Goal: Check status: Check status

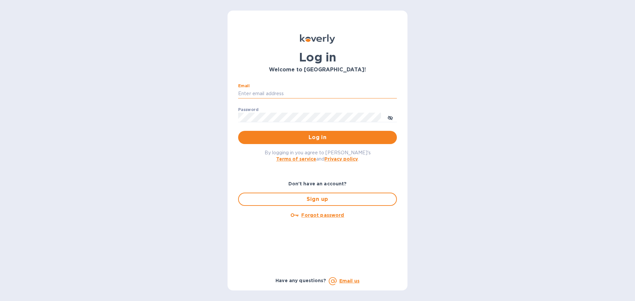
click at [264, 93] on input "Email" at bounding box center [317, 94] width 159 height 10
type input "[PERSON_NAME][EMAIL_ADDRESS][PERSON_NAME][DOMAIN_NAME]"
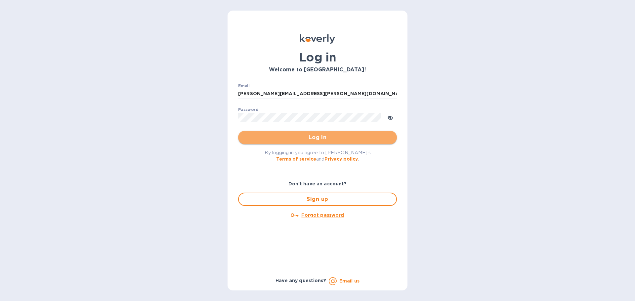
click at [324, 138] on span "Log in" at bounding box center [317, 138] width 148 height 8
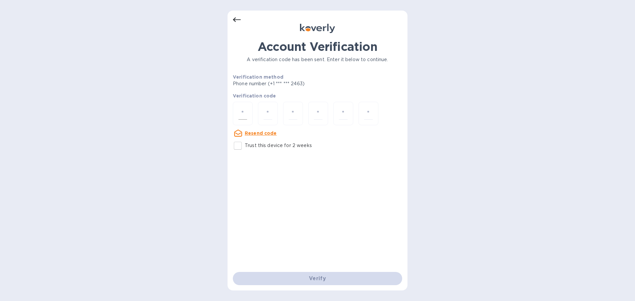
click at [241, 107] on div at bounding box center [243, 113] width 20 height 23
type input "1"
type input "0"
type input "8"
type input "7"
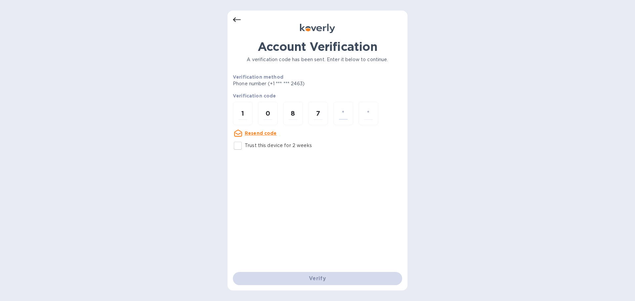
type input "6"
type input "8"
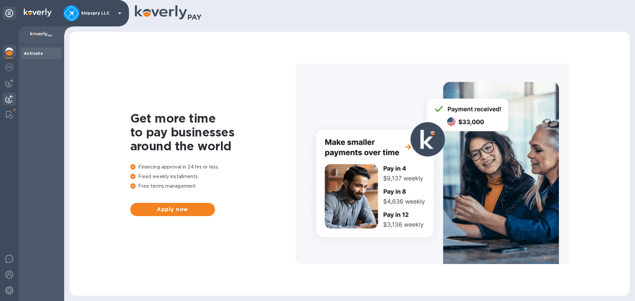
click at [7, 99] on img at bounding box center [9, 99] width 8 height 8
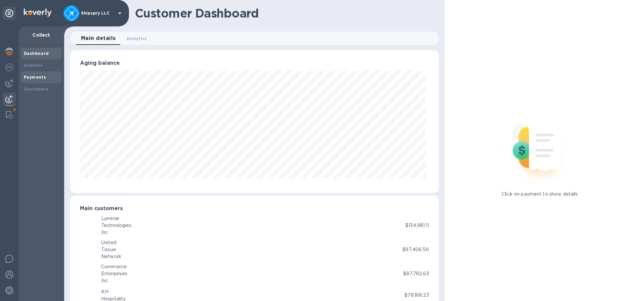
scroll to position [330377, 330154]
click at [45, 79] on div "Payments" at bounding box center [41, 77] width 35 height 7
